Goal: Navigation & Orientation: Find specific page/section

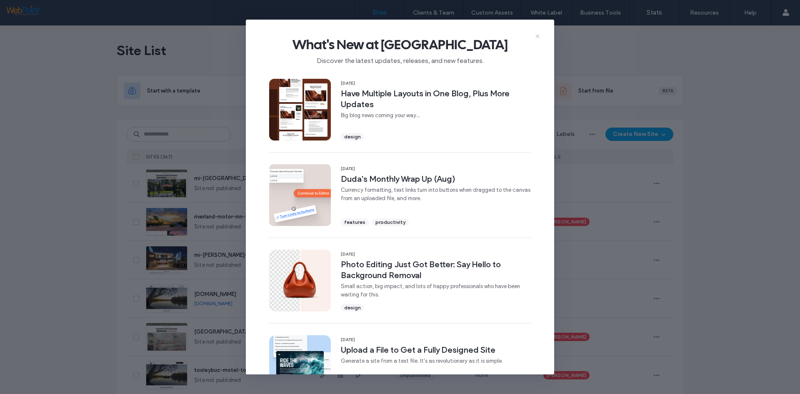
click at [538, 37] on icon at bounding box center [537, 36] width 7 height 7
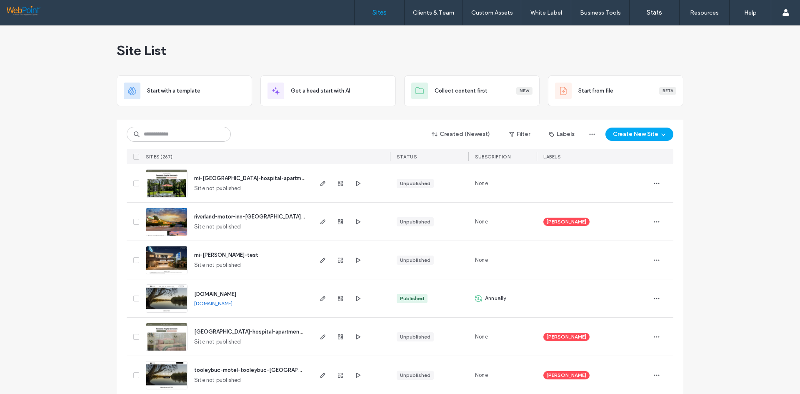
click at [226, 256] on span "mi-[PERSON_NAME]-test" at bounding box center [226, 255] width 64 height 6
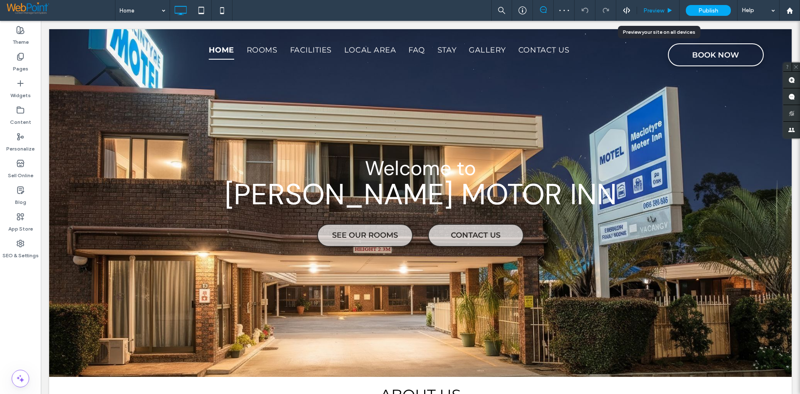
click at [646, 9] on span "Preview" at bounding box center [653, 10] width 21 height 7
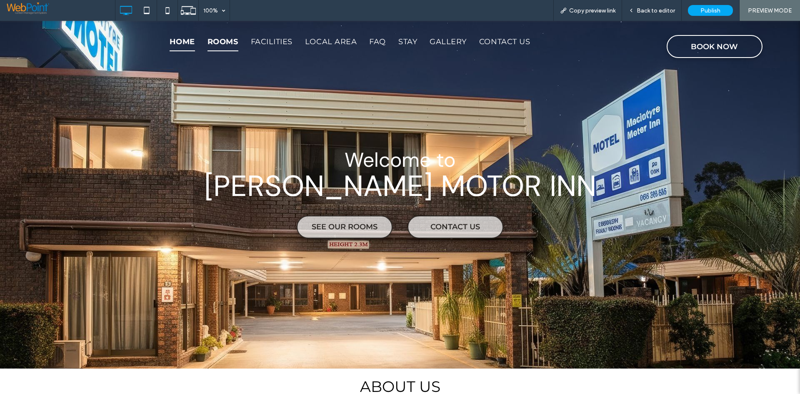
click at [217, 41] on span "Rooms" at bounding box center [222, 42] width 31 height 20
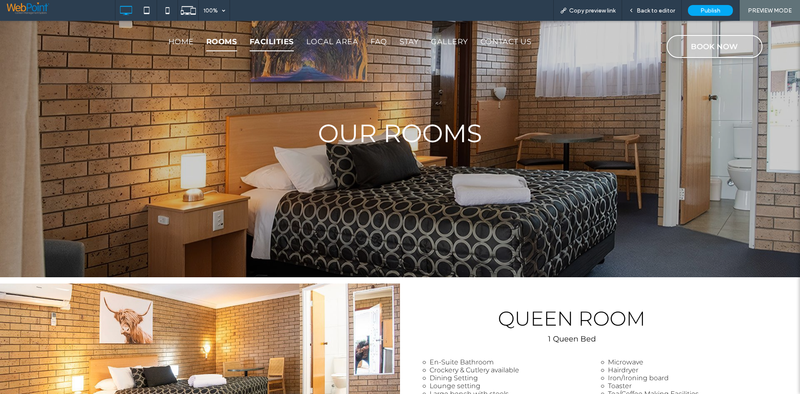
click at [279, 34] on span "Facilities" at bounding box center [271, 42] width 44 height 20
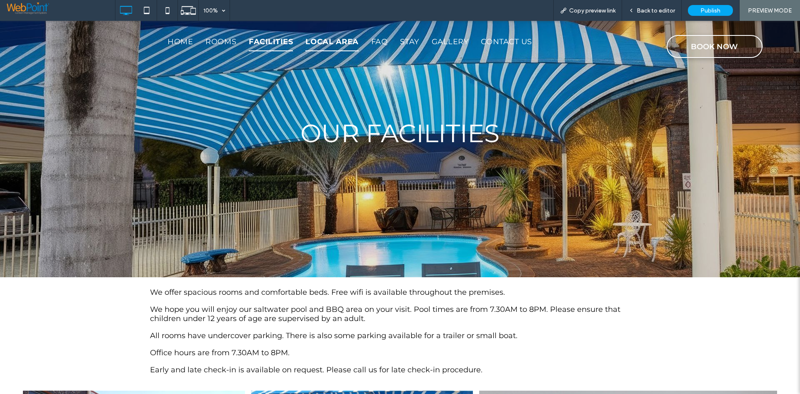
click at [326, 42] on span "Local Area" at bounding box center [331, 42] width 53 height 20
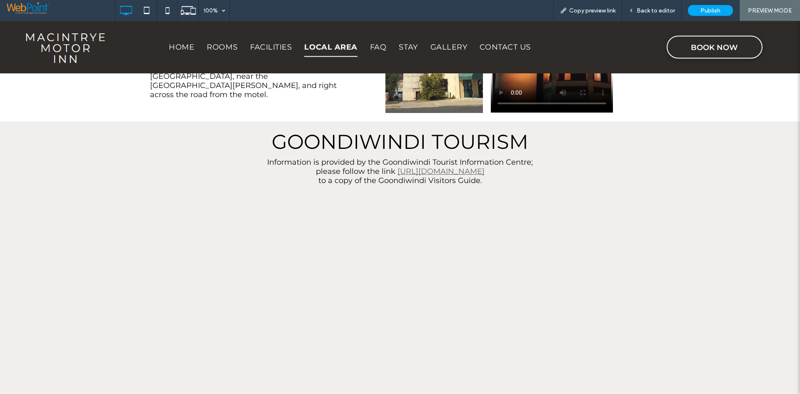
scroll to position [416, 0]
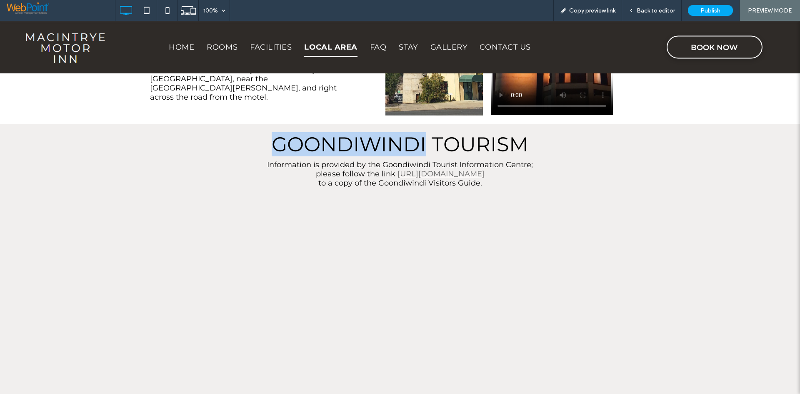
drag, startPoint x: 424, startPoint y: 146, endPoint x: 265, endPoint y: 150, distance: 159.1
click at [265, 150] on h2 "GOONDIWINDI TOURISM" at bounding box center [400, 144] width 500 height 21
copy span "GOONDIWINDI"
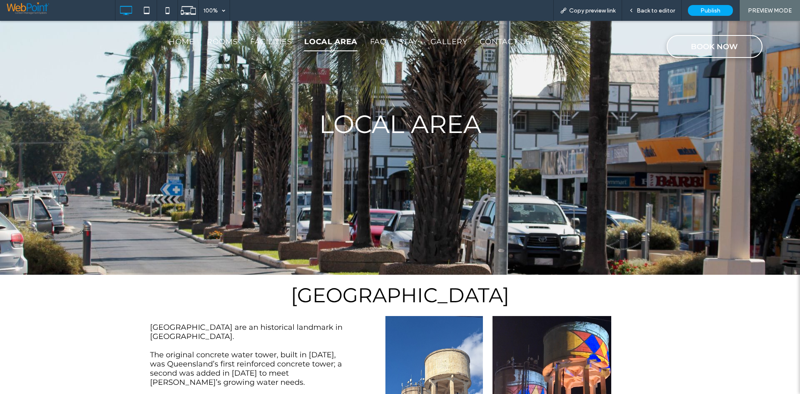
scroll to position [0, 0]
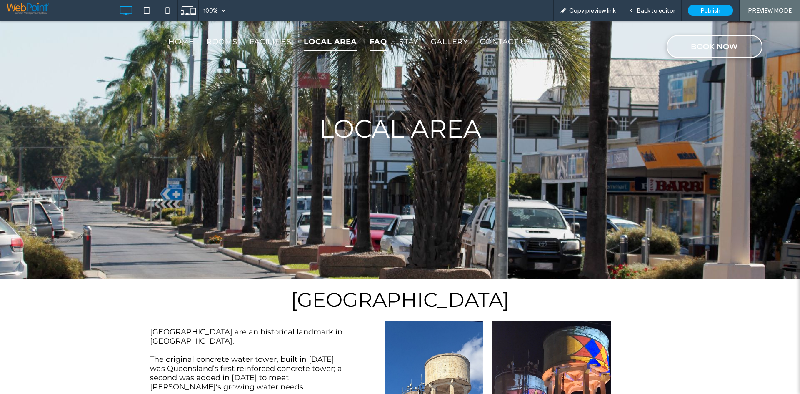
click at [375, 41] on span "FAQ" at bounding box center [377, 42] width 17 height 20
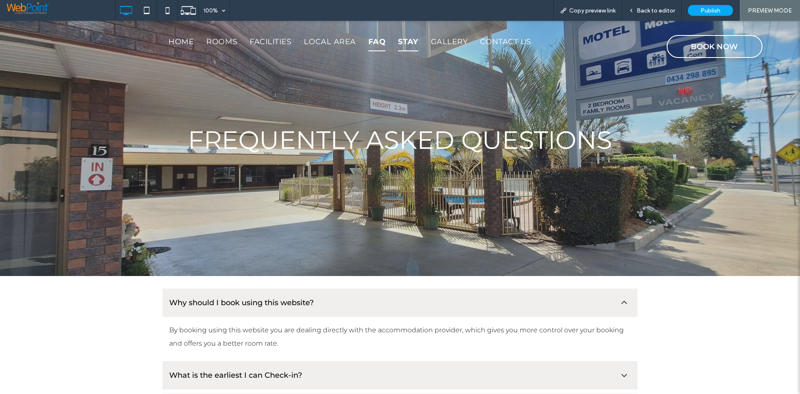
click at [410, 41] on span "Stay" at bounding box center [408, 42] width 20 height 20
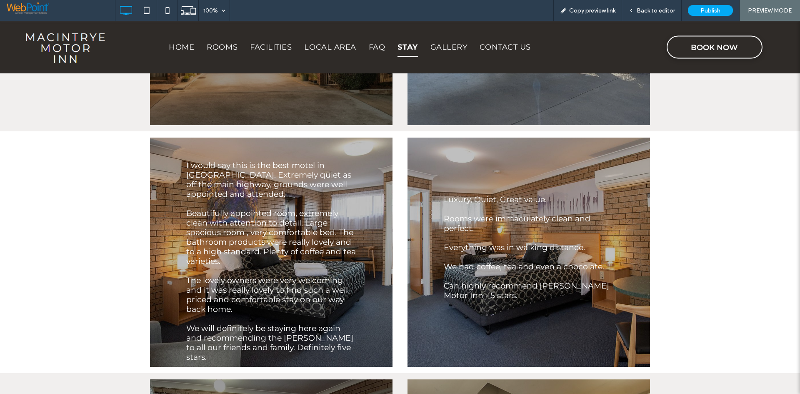
scroll to position [423, 0]
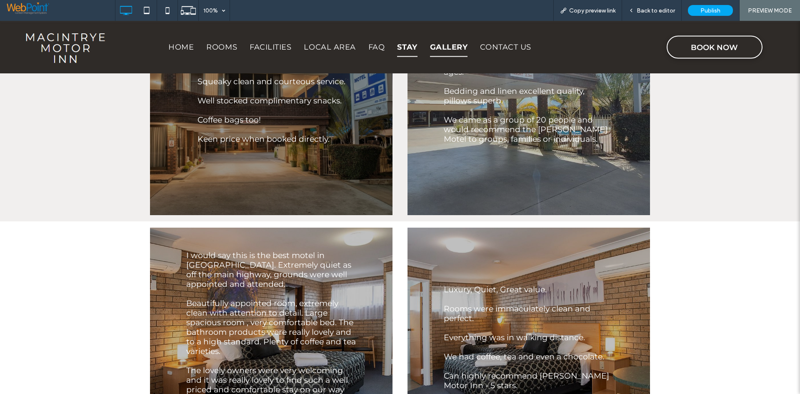
click at [442, 50] on span "Gallery" at bounding box center [449, 47] width 38 height 20
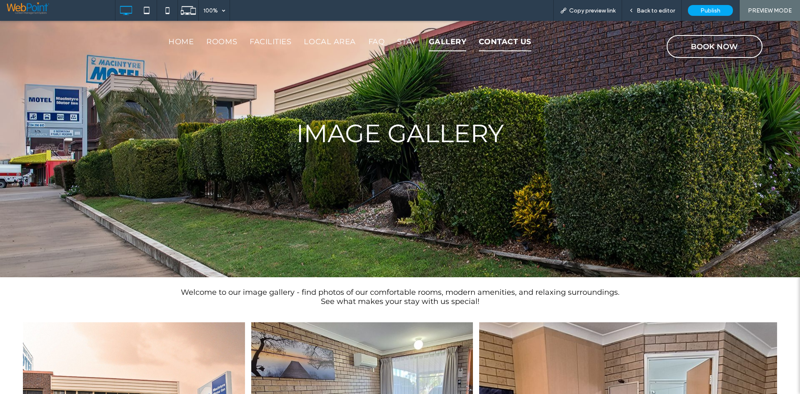
click at [518, 39] on span "Contact Us" at bounding box center [505, 42] width 52 height 20
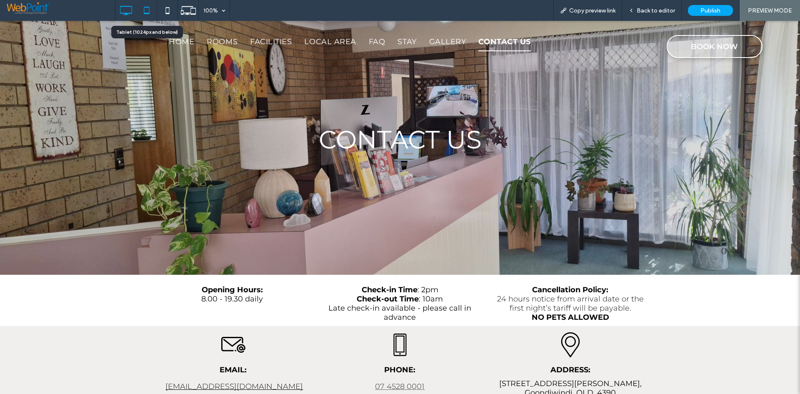
click at [148, 12] on icon at bounding box center [146, 10] width 17 height 17
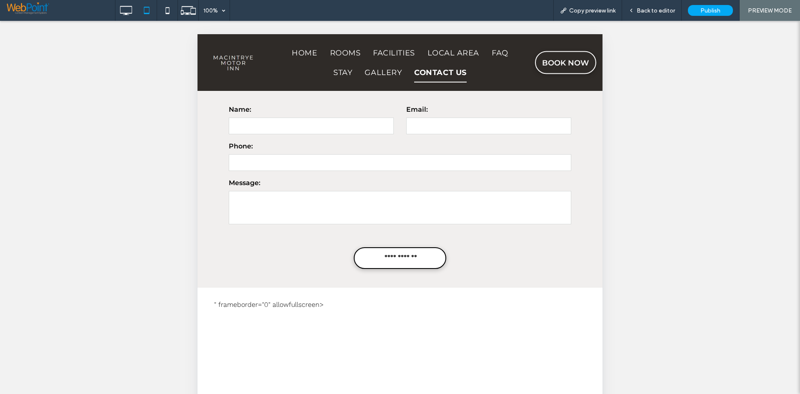
scroll to position [388, 0]
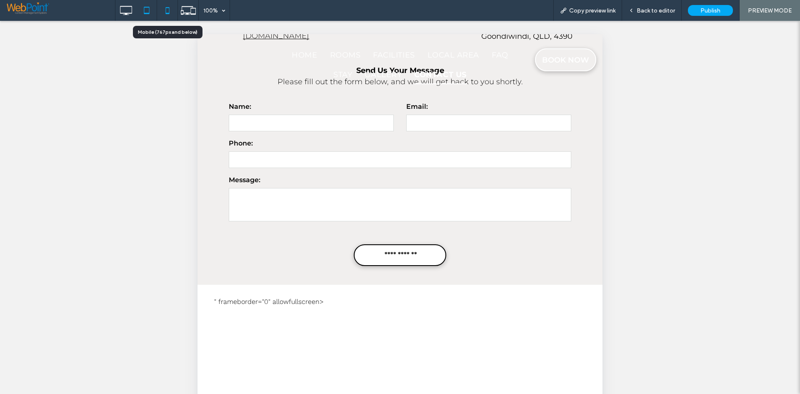
click at [165, 14] on icon at bounding box center [167, 10] width 17 height 17
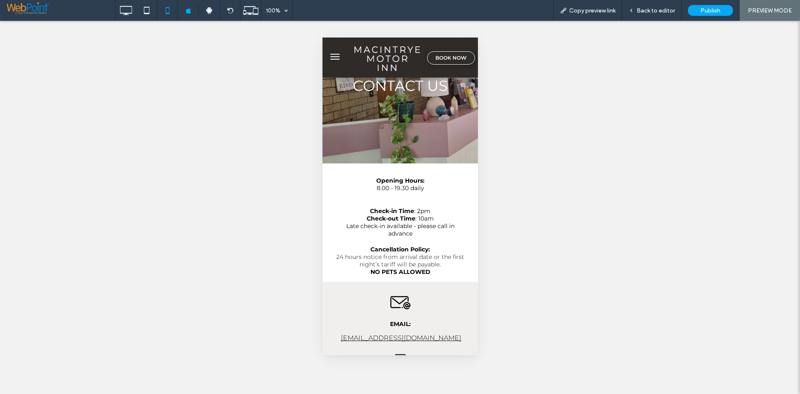
scroll to position [0, 0]
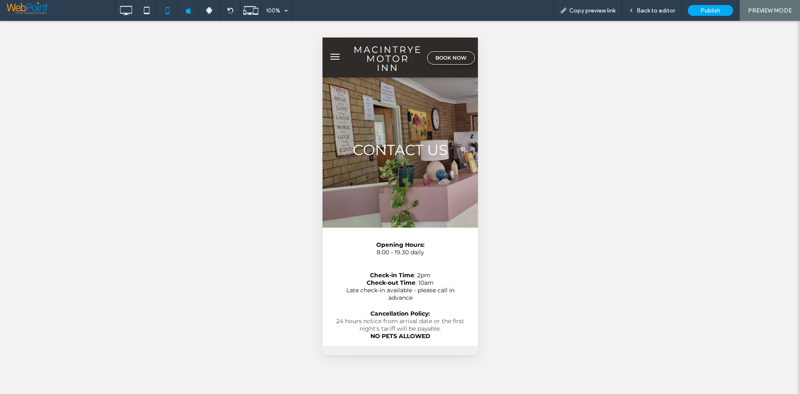
click at [330, 63] on button "menu" at bounding box center [334, 56] width 17 height 17
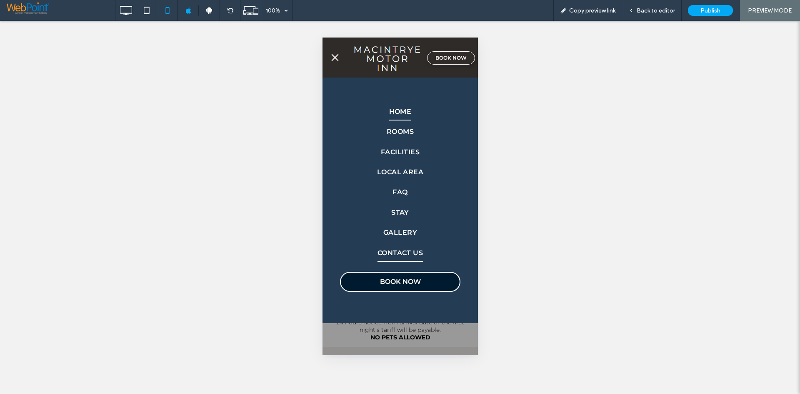
click at [395, 112] on span "Home" at bounding box center [400, 111] width 22 height 17
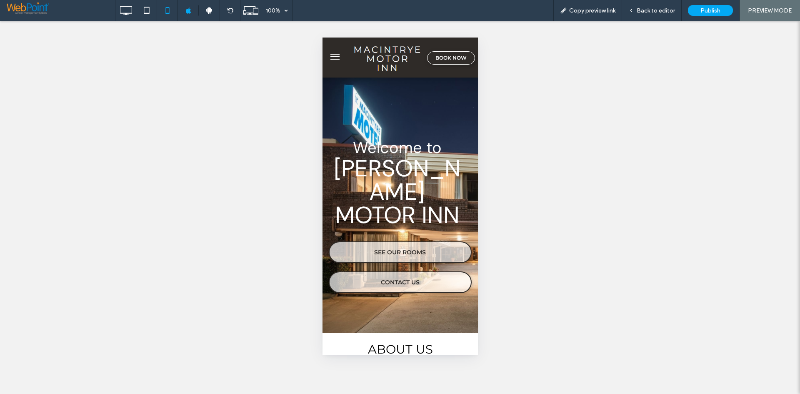
drag, startPoint x: 643, startPoint y: 84, endPoint x: 328, endPoint y: 50, distance: 317.1
click at [328, 50] on button "menu" at bounding box center [334, 56] width 17 height 17
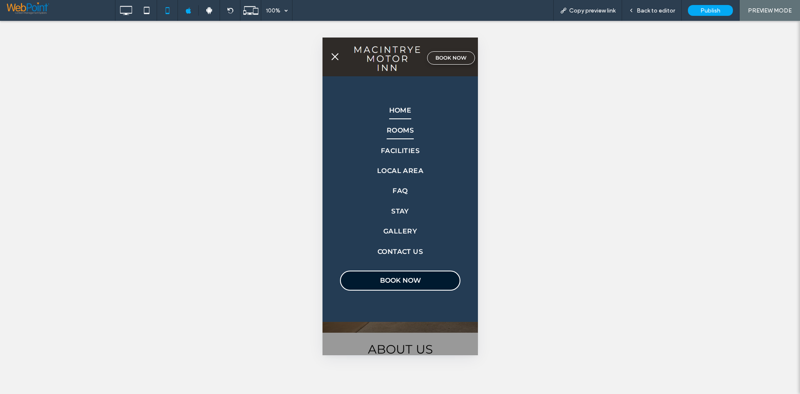
click at [399, 127] on span "Rooms" at bounding box center [399, 130] width 27 height 17
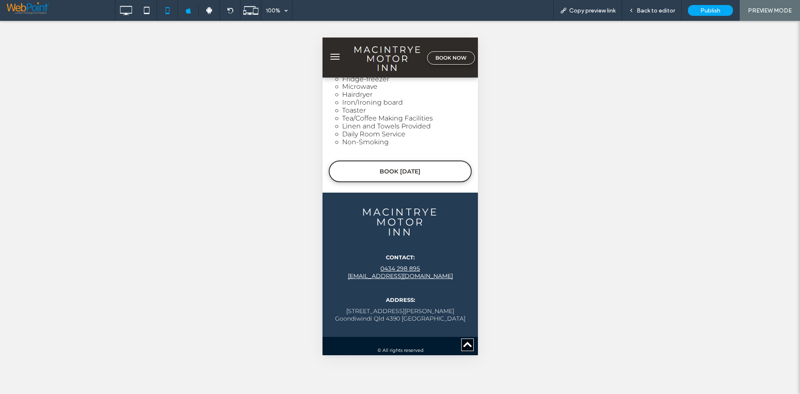
scroll to position [1919, 0]
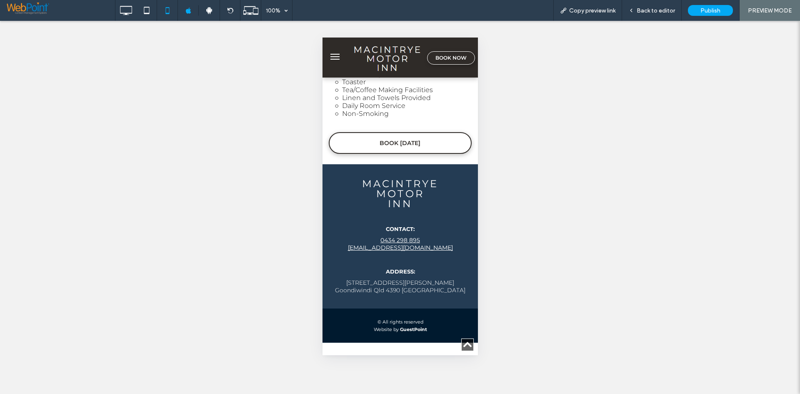
click at [337, 60] on button "menu" at bounding box center [334, 56] width 17 height 17
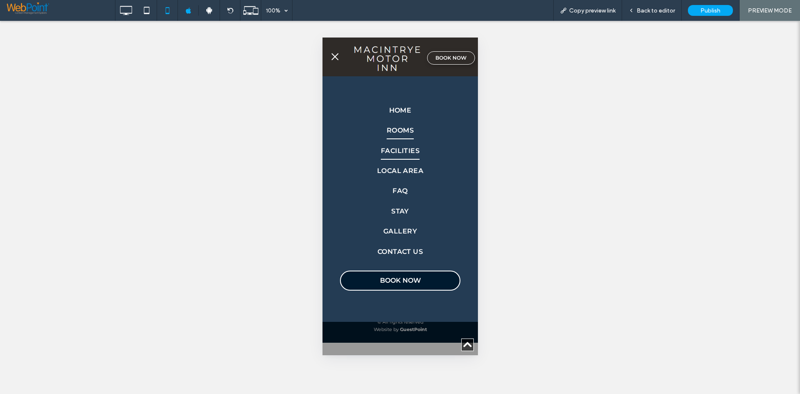
click at [397, 151] on span "Facilities" at bounding box center [399, 150] width 39 height 17
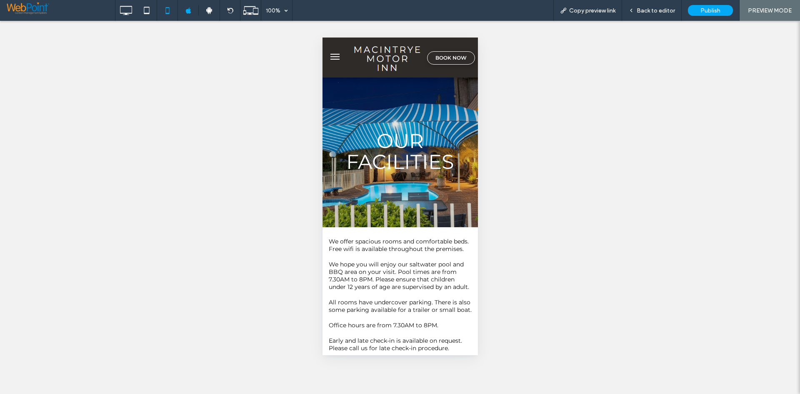
scroll to position [0, 0]
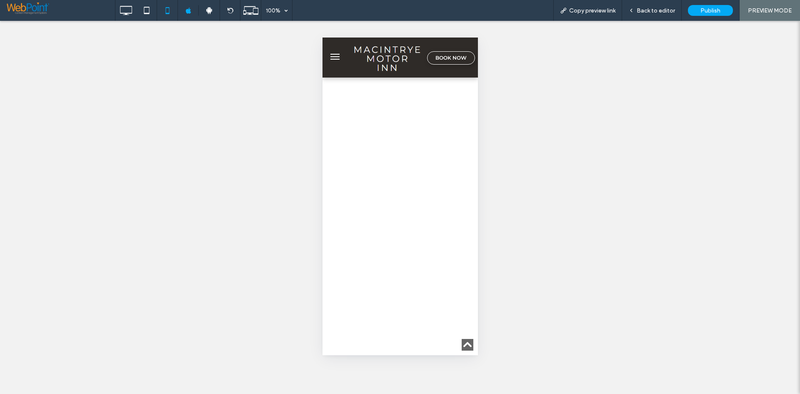
scroll to position [319, 0]
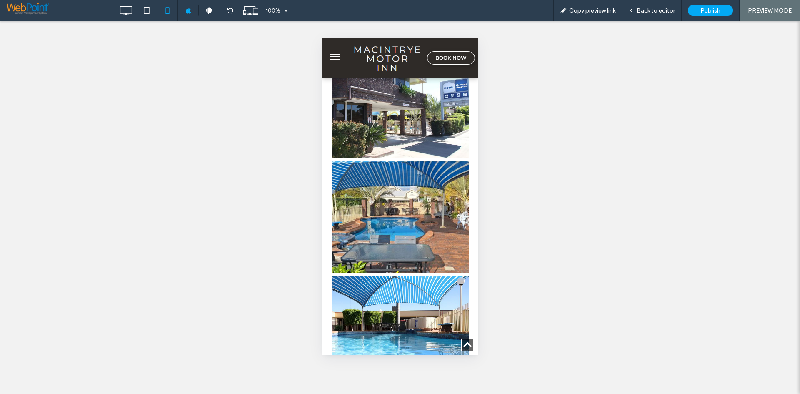
click at [333, 56] on button "menu" at bounding box center [334, 56] width 17 height 17
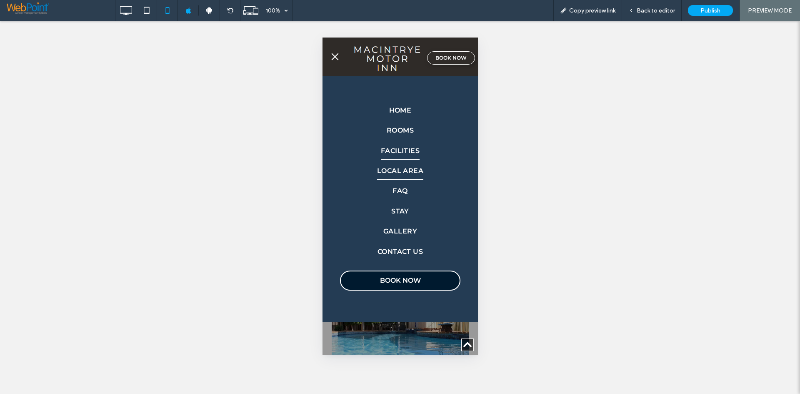
click at [401, 172] on span "Local Area" at bounding box center [399, 170] width 47 height 17
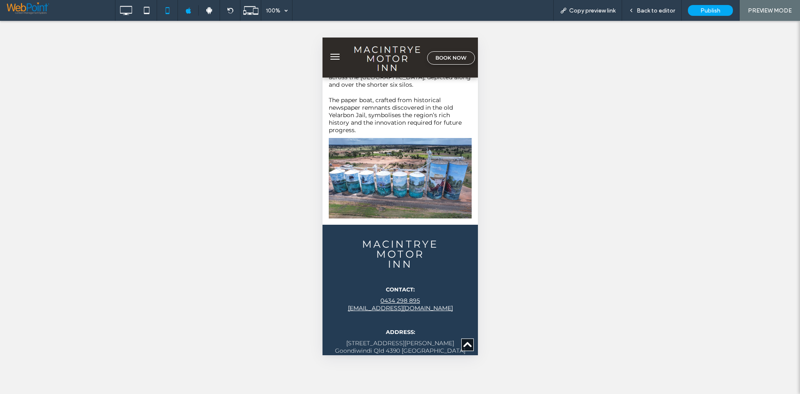
scroll to position [3005, 0]
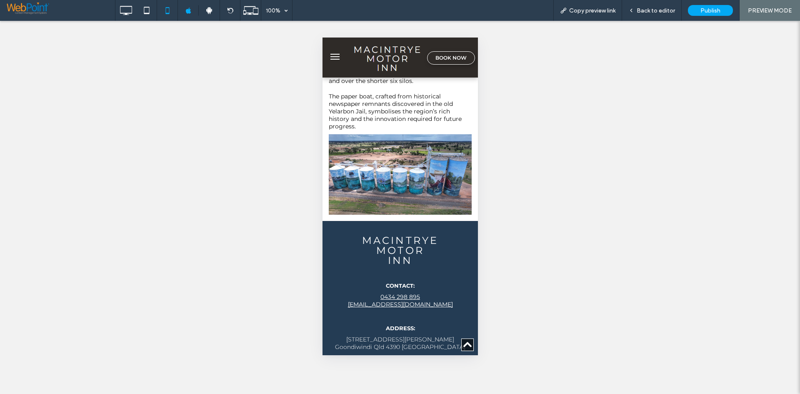
click at [334, 55] on button "menu" at bounding box center [334, 56] width 17 height 17
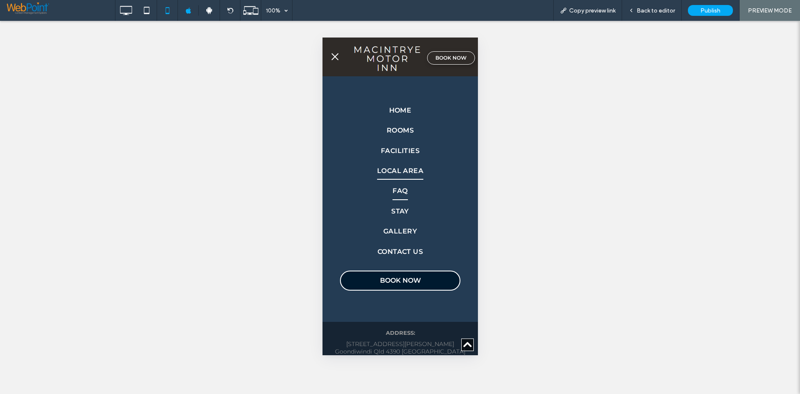
click at [404, 194] on span "FAQ" at bounding box center [399, 190] width 15 height 17
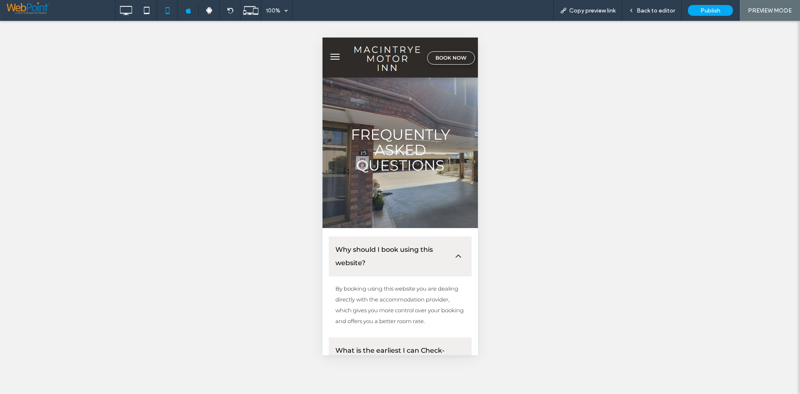
scroll to position [0, 0]
click at [334, 60] on button "menu" at bounding box center [334, 56] width 17 height 17
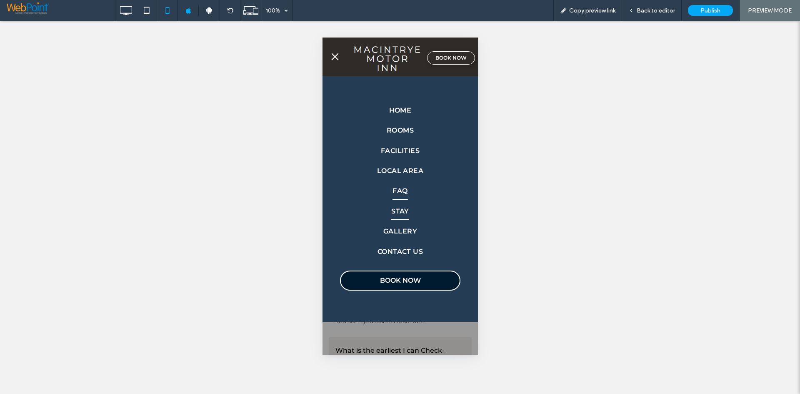
click at [403, 217] on span "Stay" at bounding box center [400, 210] width 18 height 17
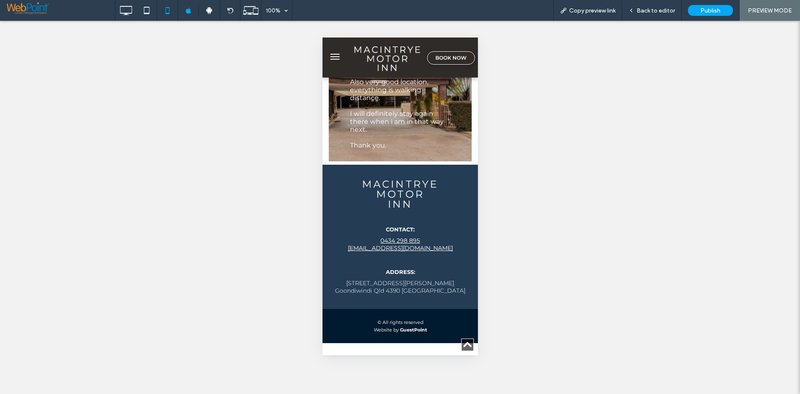
scroll to position [1641, 0]
click at [336, 55] on span "menu" at bounding box center [334, 54] width 9 height 1
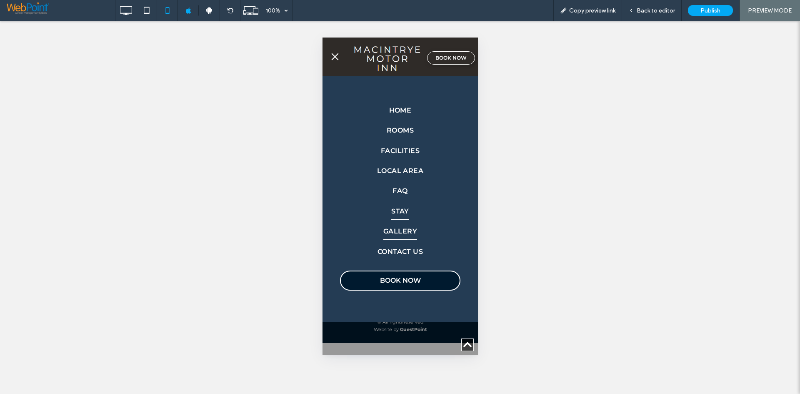
click at [410, 232] on span "Gallery" at bounding box center [400, 230] width 34 height 17
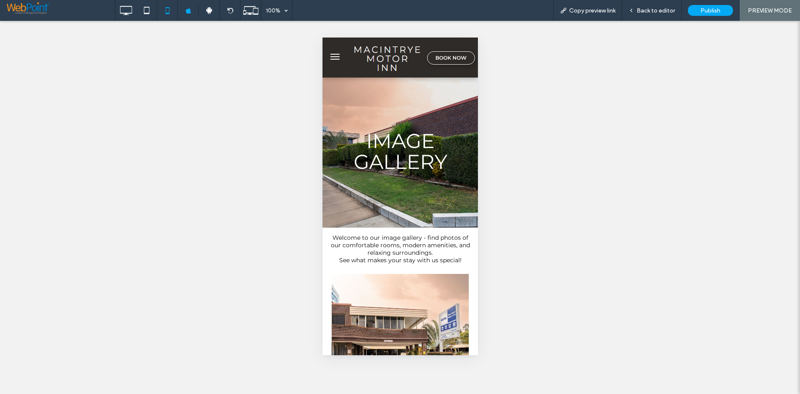
click at [331, 55] on button "menu" at bounding box center [334, 56] width 17 height 17
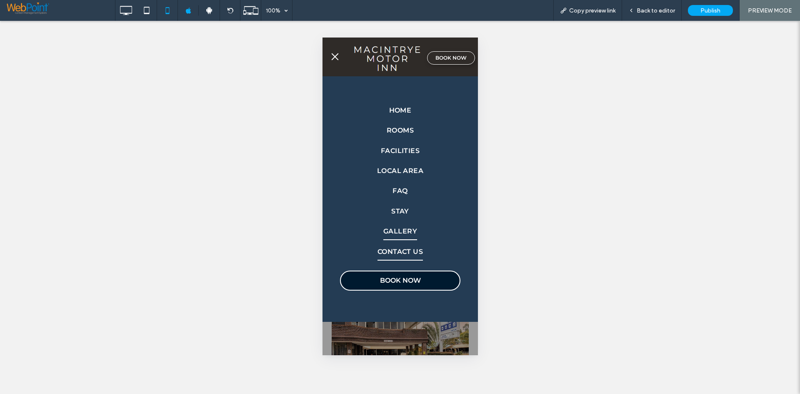
click at [400, 246] on span "Contact Us" at bounding box center [400, 250] width 46 height 17
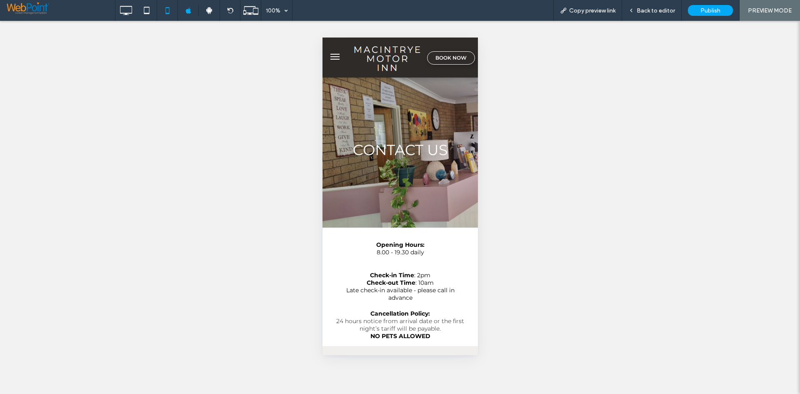
click at [334, 61] on button "menu" at bounding box center [334, 56] width 17 height 17
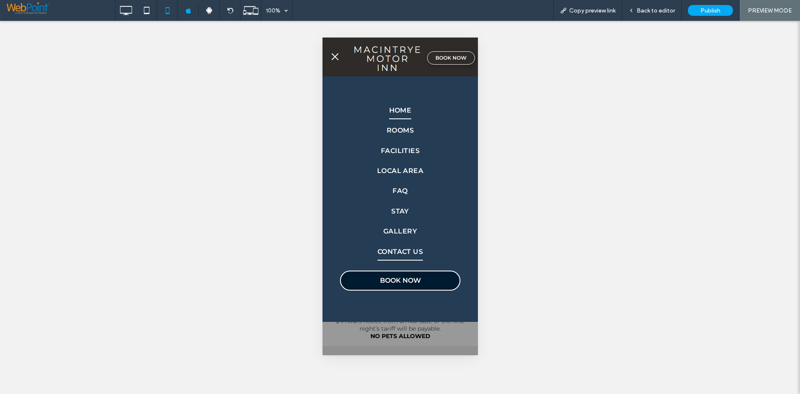
click at [409, 108] on span "Home" at bounding box center [400, 110] width 22 height 17
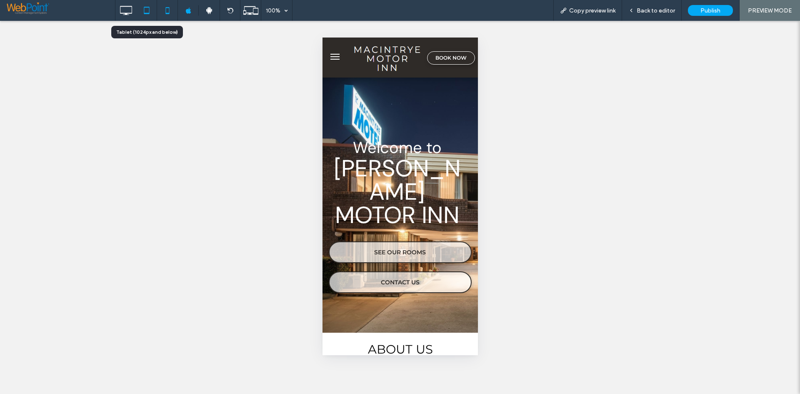
click at [152, 10] on icon at bounding box center [146, 10] width 17 height 17
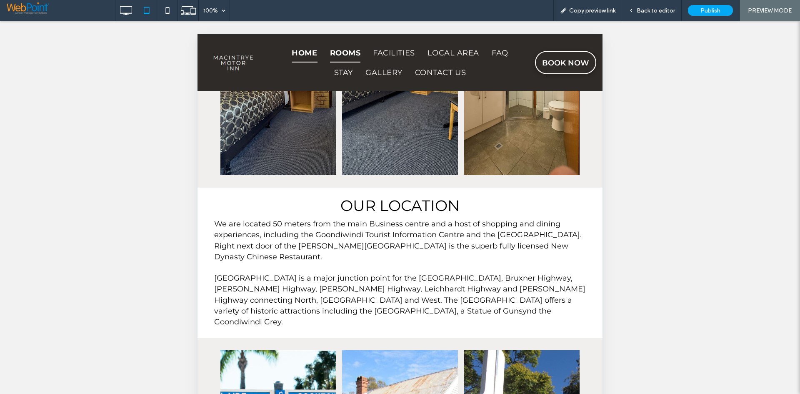
click at [351, 51] on span "Rooms" at bounding box center [345, 53] width 31 height 20
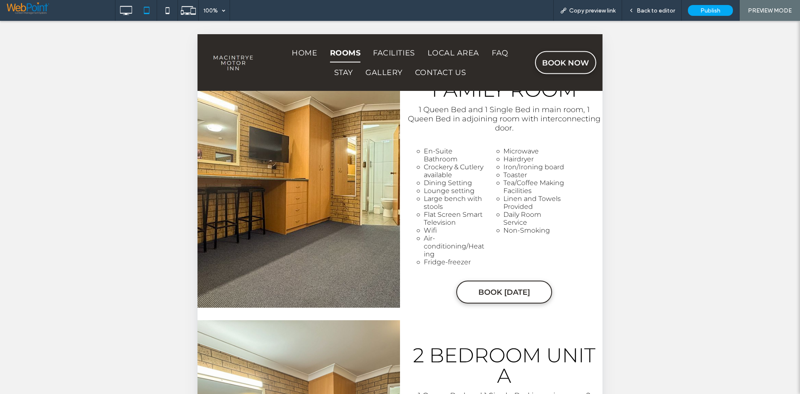
scroll to position [643, 0]
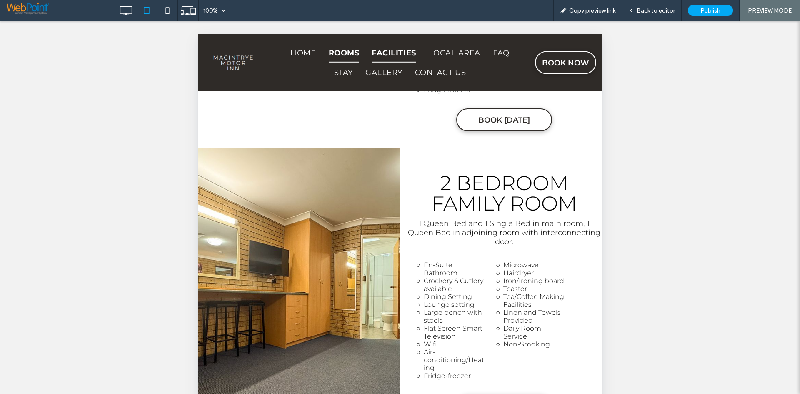
click at [404, 56] on span "Facilities" at bounding box center [393, 53] width 44 height 20
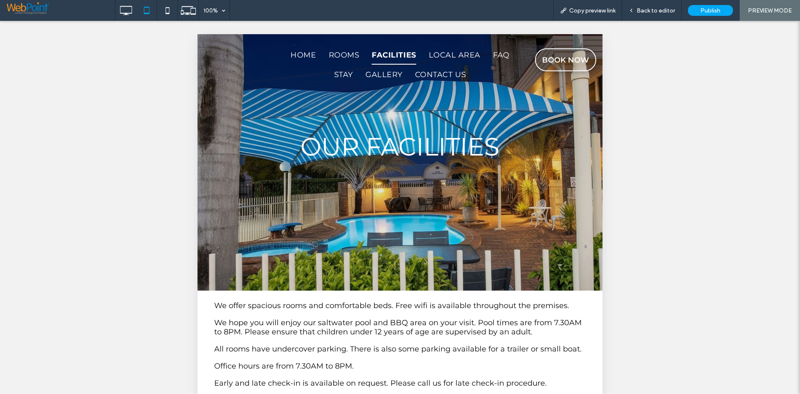
scroll to position [0, 0]
click at [452, 53] on span "Local Area" at bounding box center [454, 55] width 53 height 20
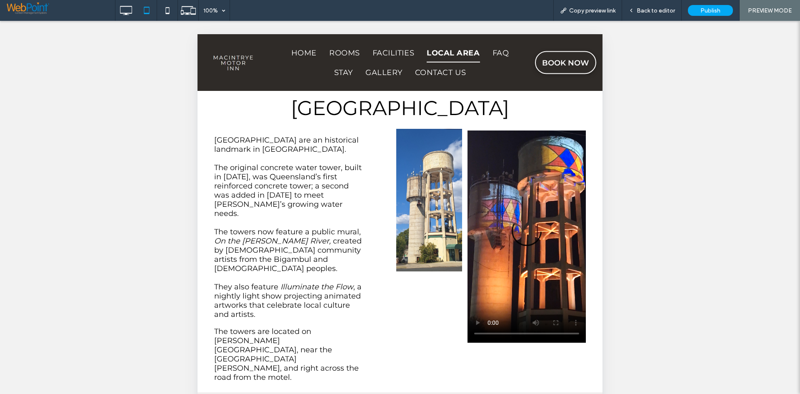
scroll to position [208, 0]
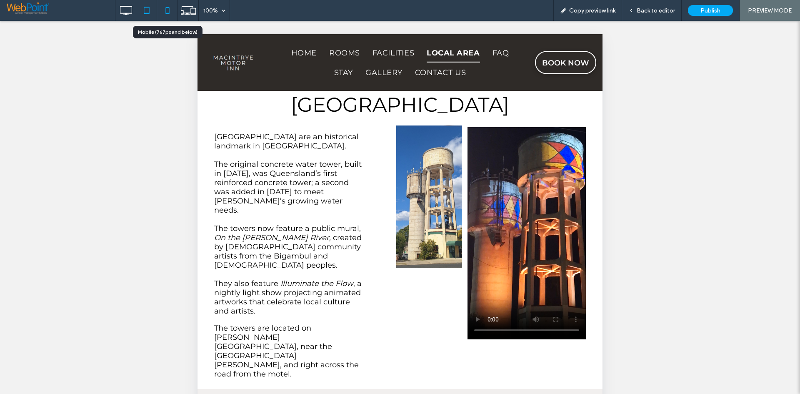
click at [168, 11] on icon at bounding box center [167, 10] width 17 height 17
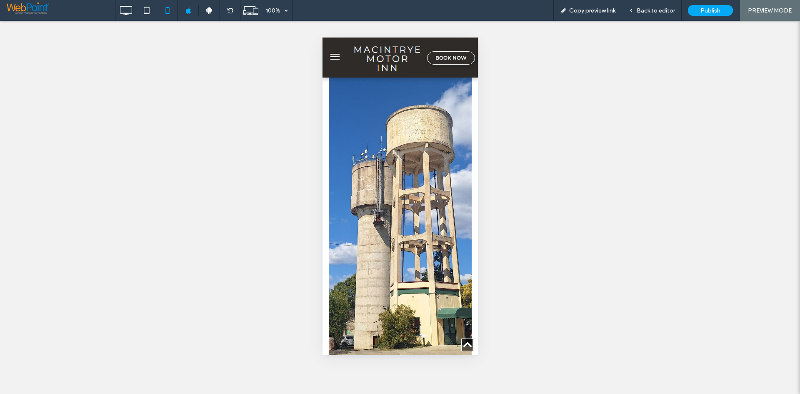
scroll to position [375, 0]
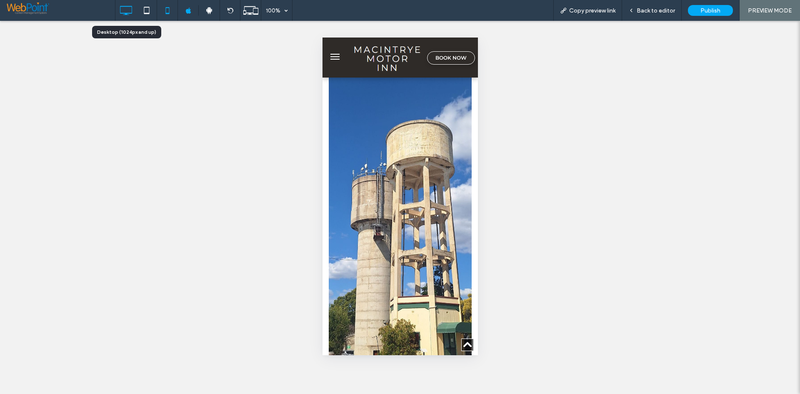
click at [132, 14] on icon at bounding box center [125, 10] width 17 height 17
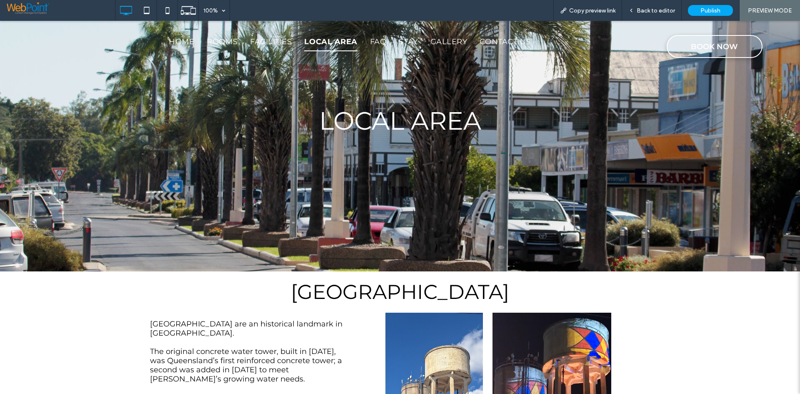
scroll to position [0, 0]
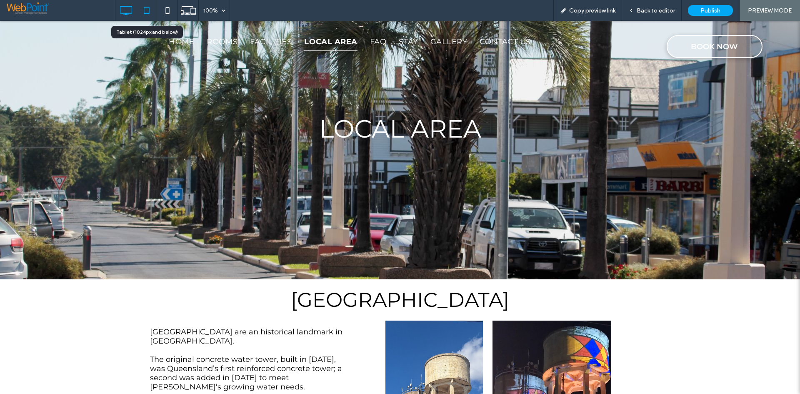
click at [143, 10] on icon at bounding box center [146, 10] width 17 height 17
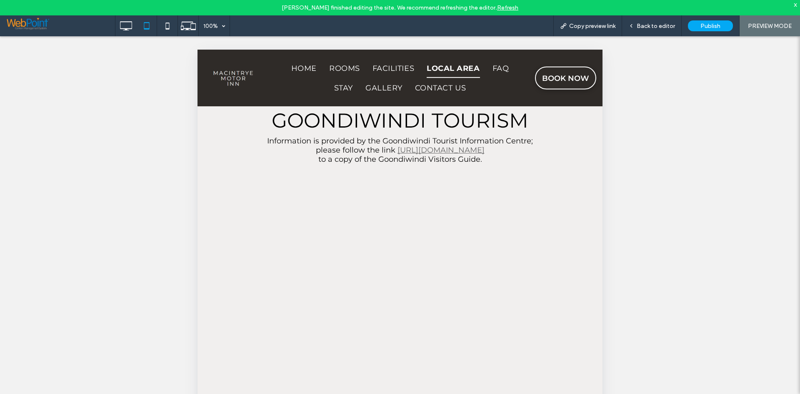
scroll to position [416, 0]
